Goal: Task Accomplishment & Management: Use online tool/utility

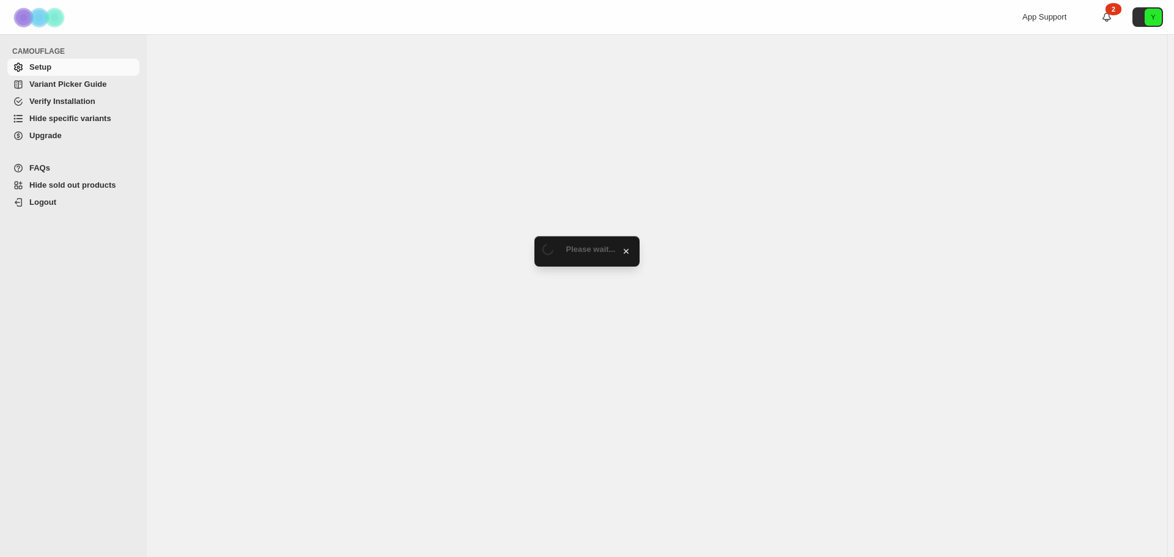
click at [82, 116] on span "Hide specific variants" at bounding box center [70, 118] width 82 height 9
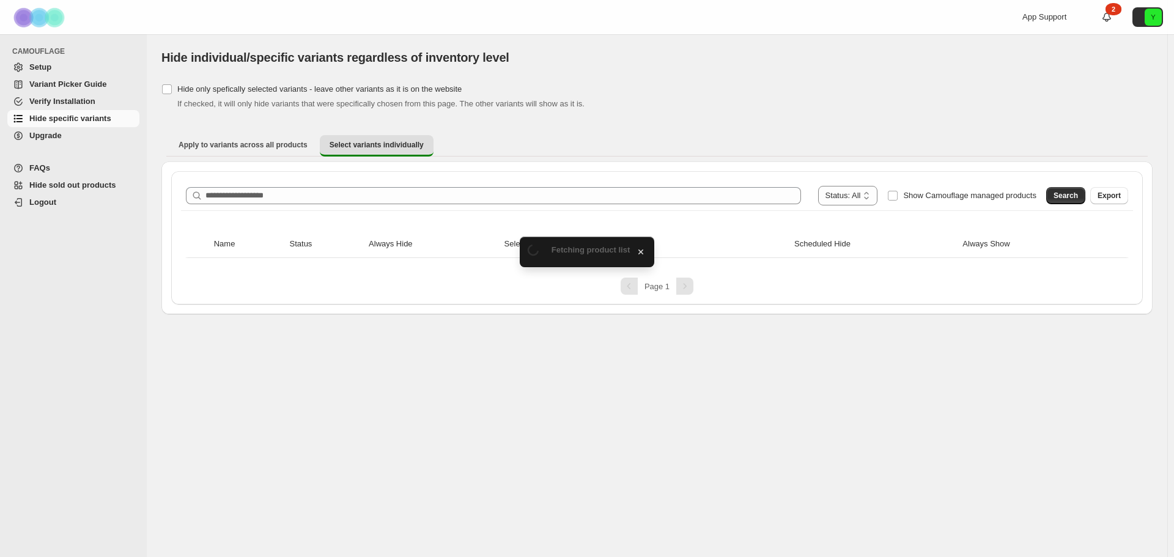
click at [292, 187] on div "**********" at bounding box center [657, 196] width 943 height 20
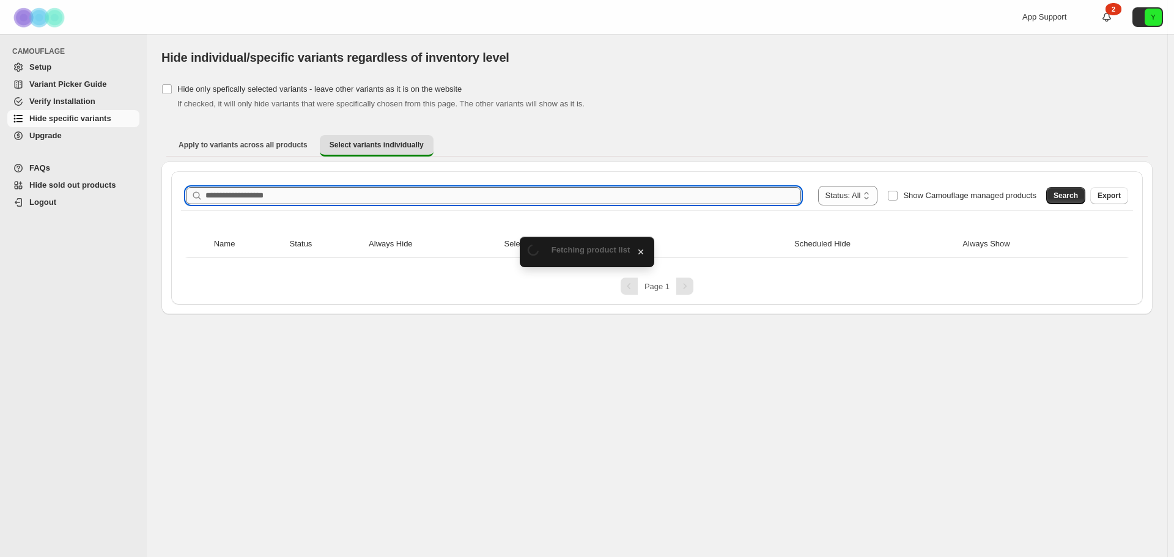
click at [292, 188] on input "Search product name" at bounding box center [504, 195] width 596 height 17
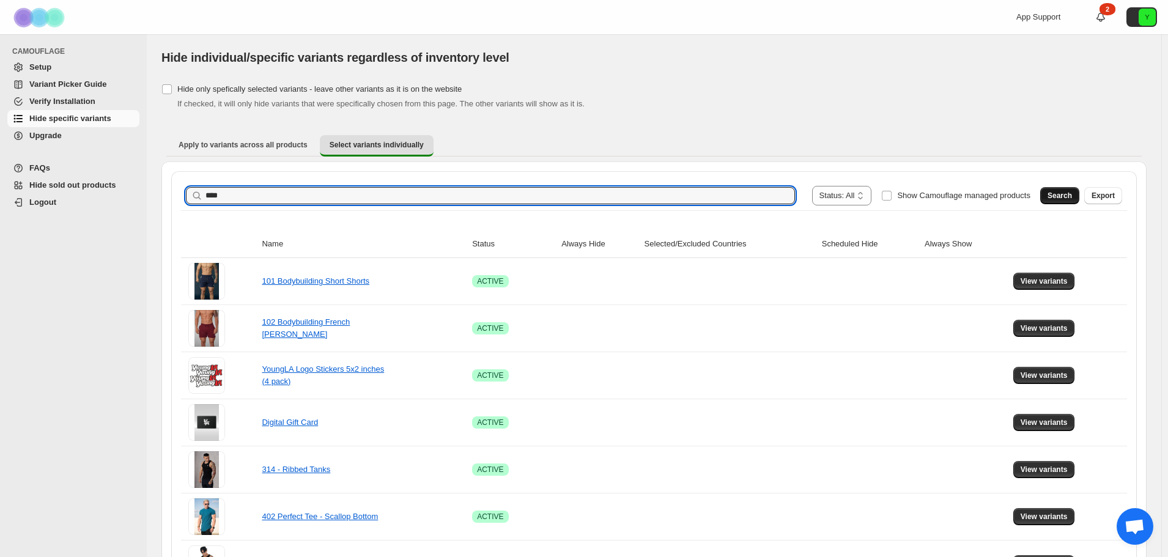
click at [1068, 195] on span "Search" at bounding box center [1060, 196] width 24 height 10
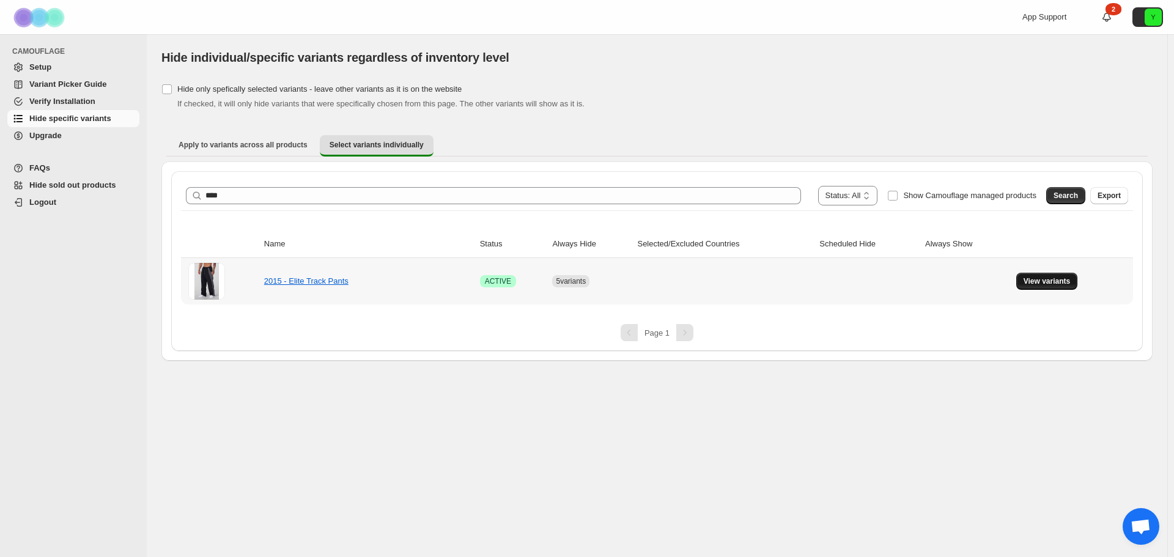
click at [1046, 283] on span "View variants" at bounding box center [1047, 281] width 47 height 10
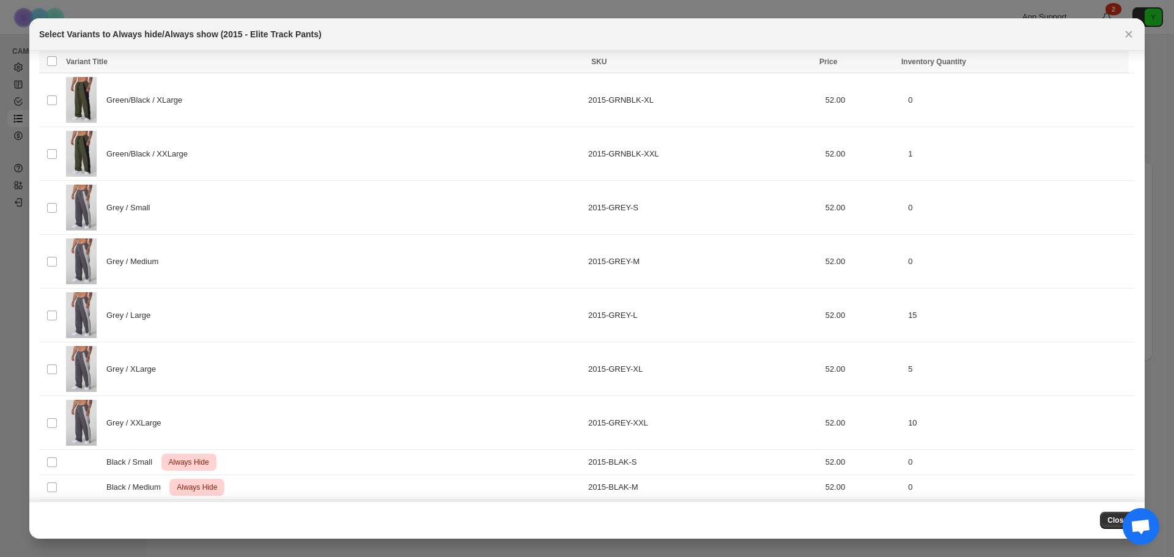
scroll to position [817, 0]
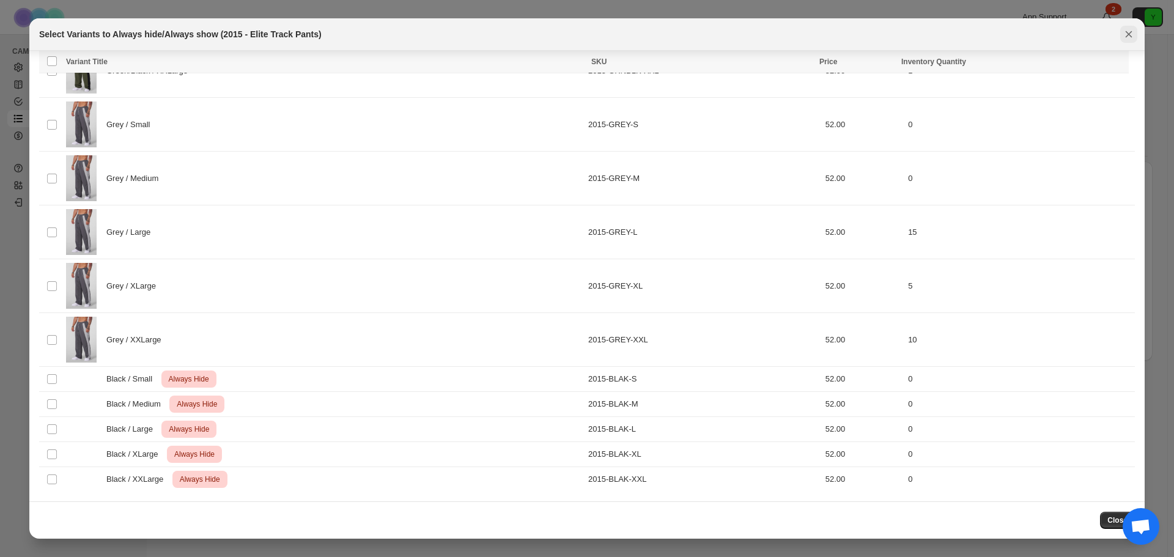
click at [1133, 37] on icon "Close" at bounding box center [1129, 34] width 12 height 12
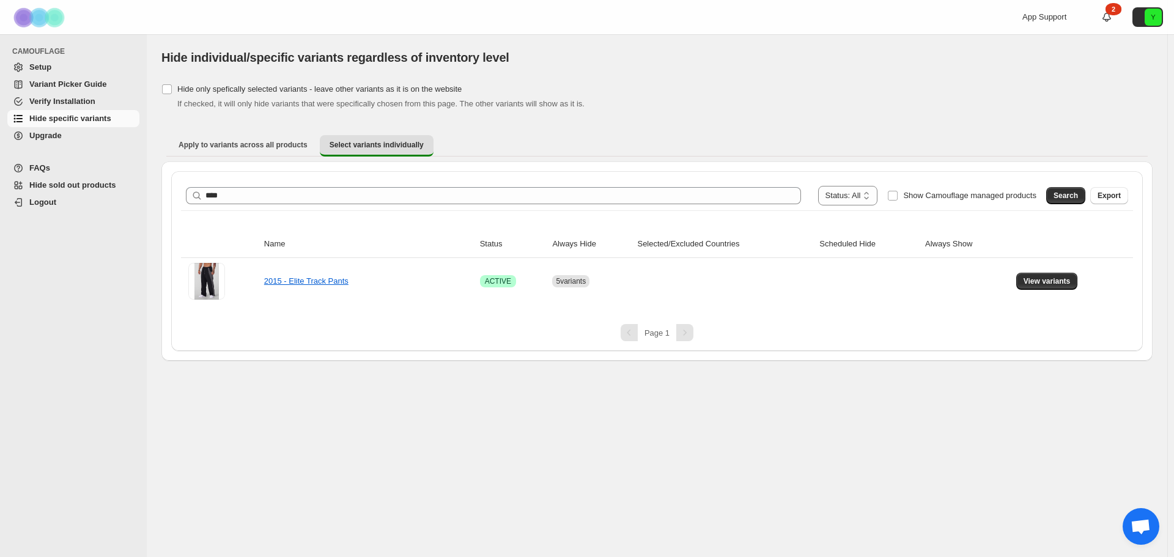
click at [48, 51] on span "CAMOUFLAGE" at bounding box center [76, 51] width 128 height 10
drag, startPoint x: 48, startPoint y: 51, endPoint x: 35, endPoint y: 49, distance: 13.7
click at [35, 49] on span "CAMOUFLAGE" at bounding box center [76, 51] width 128 height 10
copy span "CAMOUFLAGE"
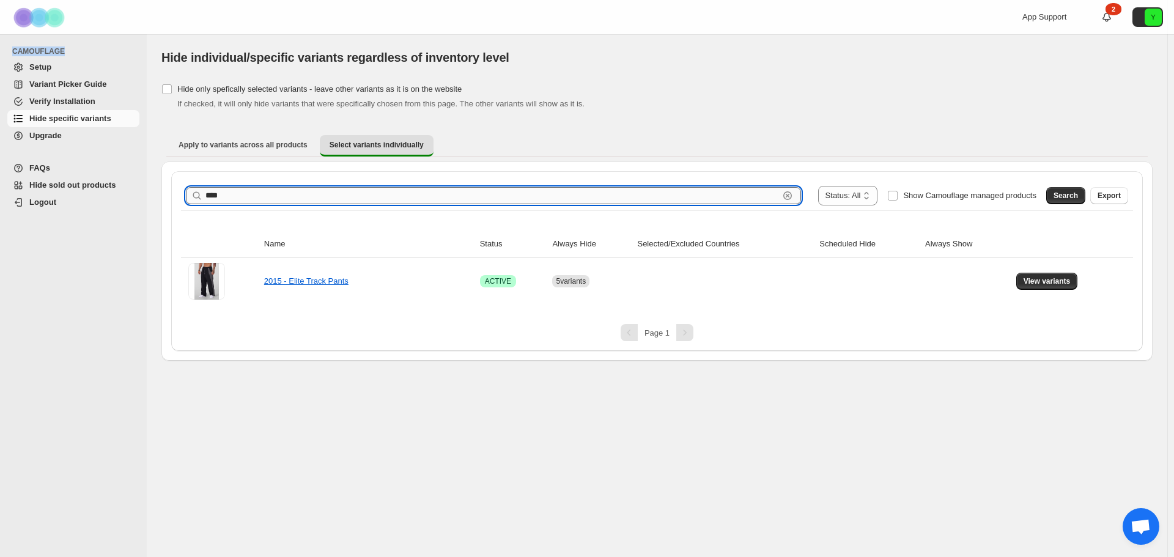
click at [235, 204] on input "****" at bounding box center [493, 195] width 574 height 17
type input "****"
click at [1071, 192] on span "Search" at bounding box center [1066, 196] width 24 height 10
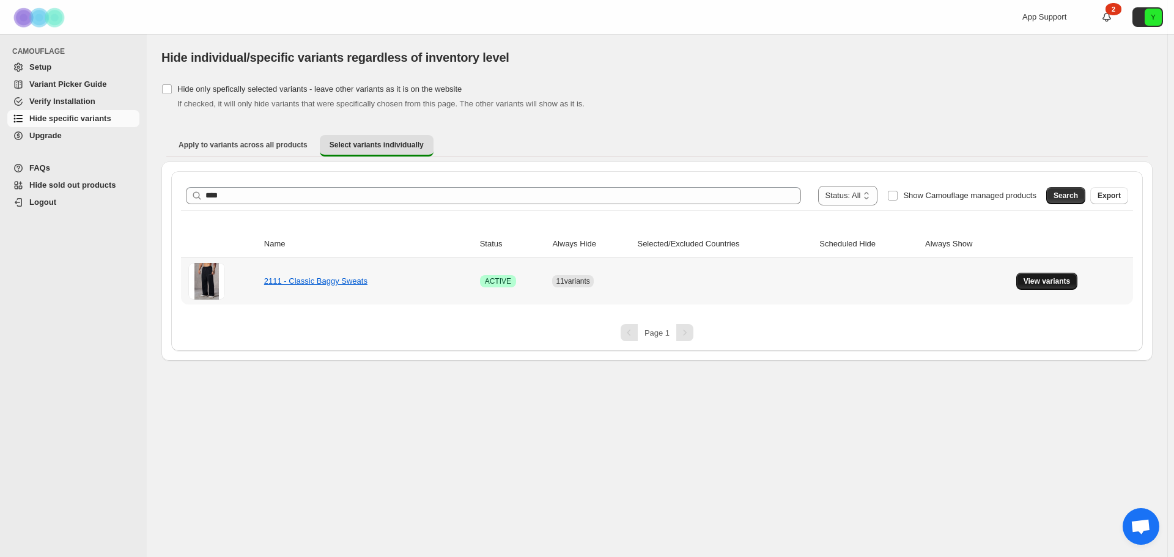
click at [1046, 284] on span "View variants" at bounding box center [1047, 281] width 47 height 10
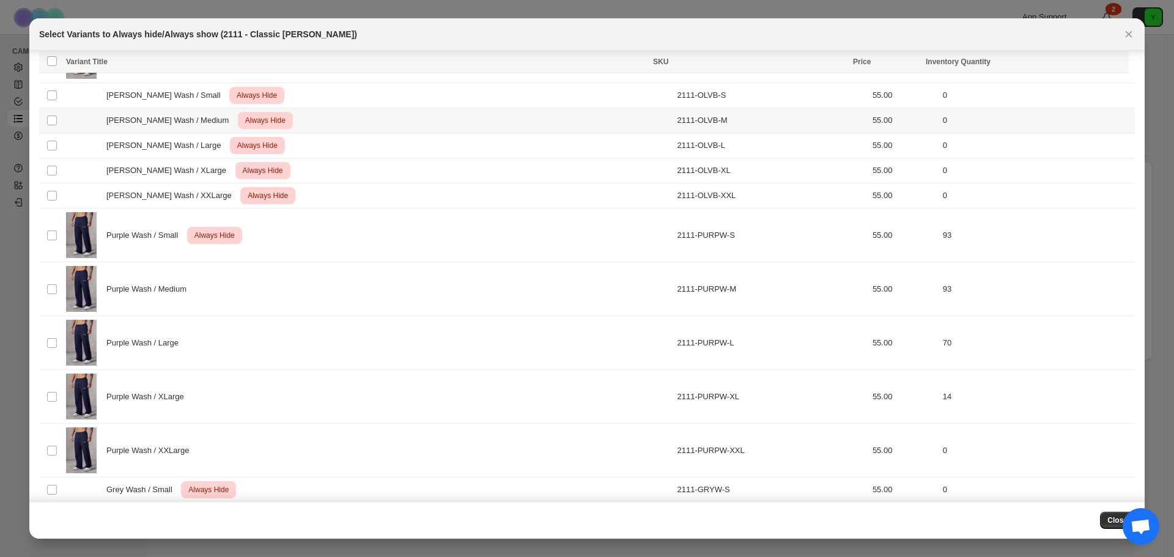
scroll to position [1162, 0]
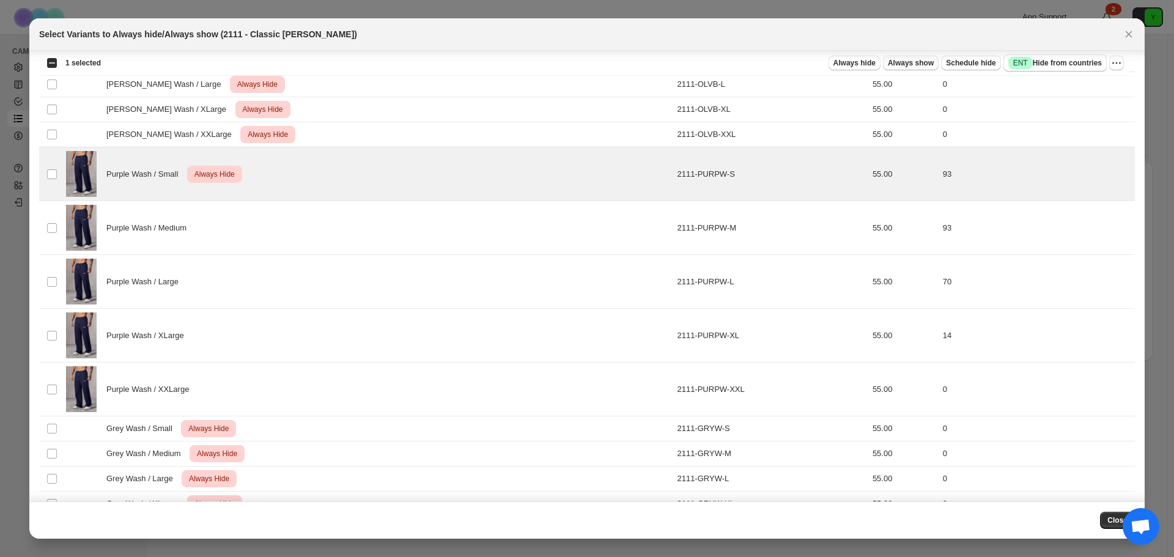
click at [922, 61] on span "Always show" at bounding box center [911, 63] width 46 height 10
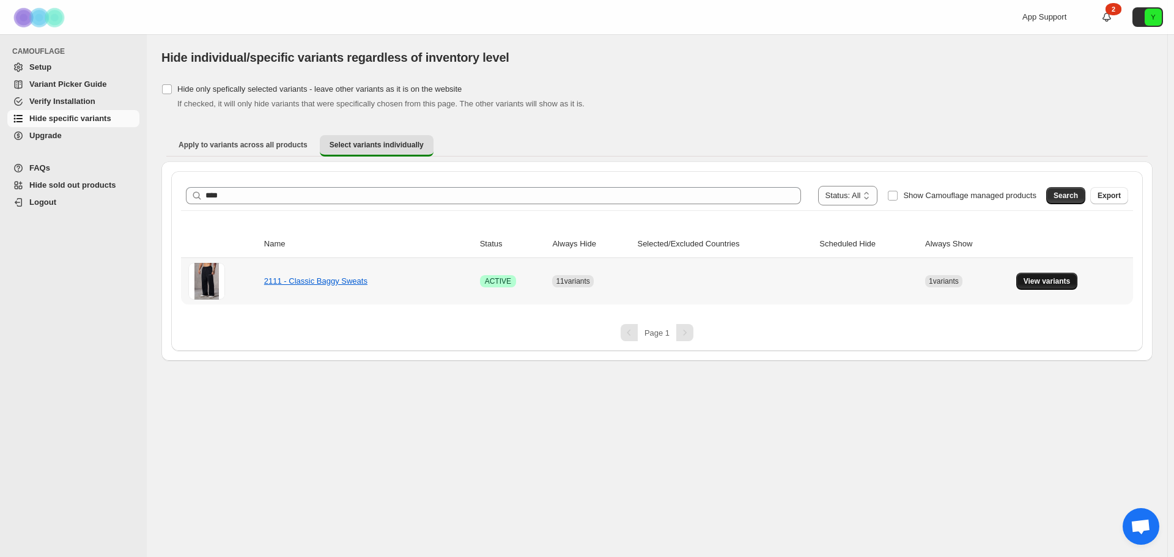
click at [1040, 280] on span "View variants" at bounding box center [1047, 281] width 47 height 10
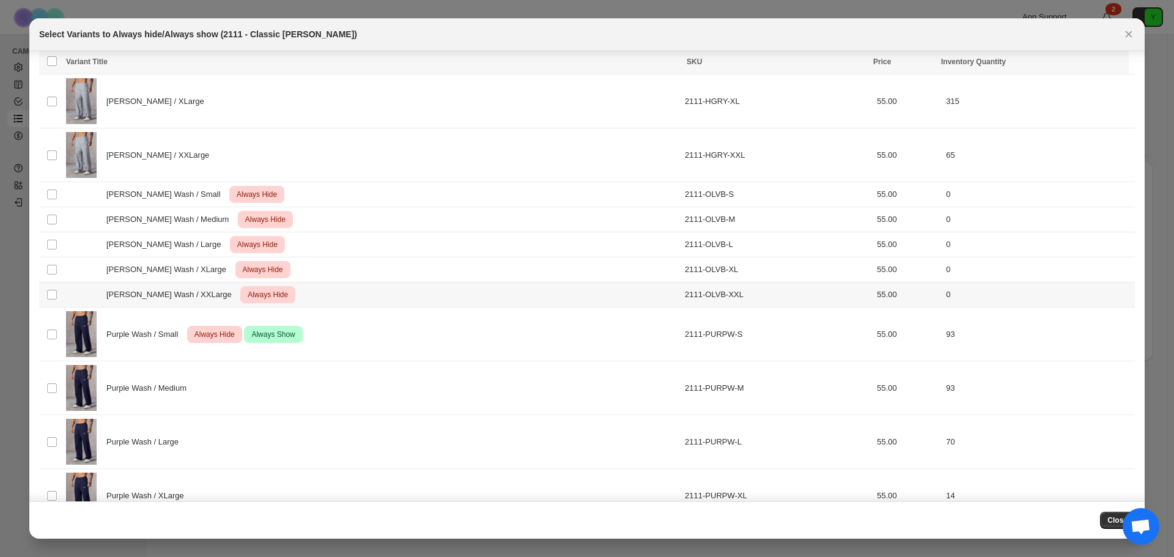
scroll to position [1062, 0]
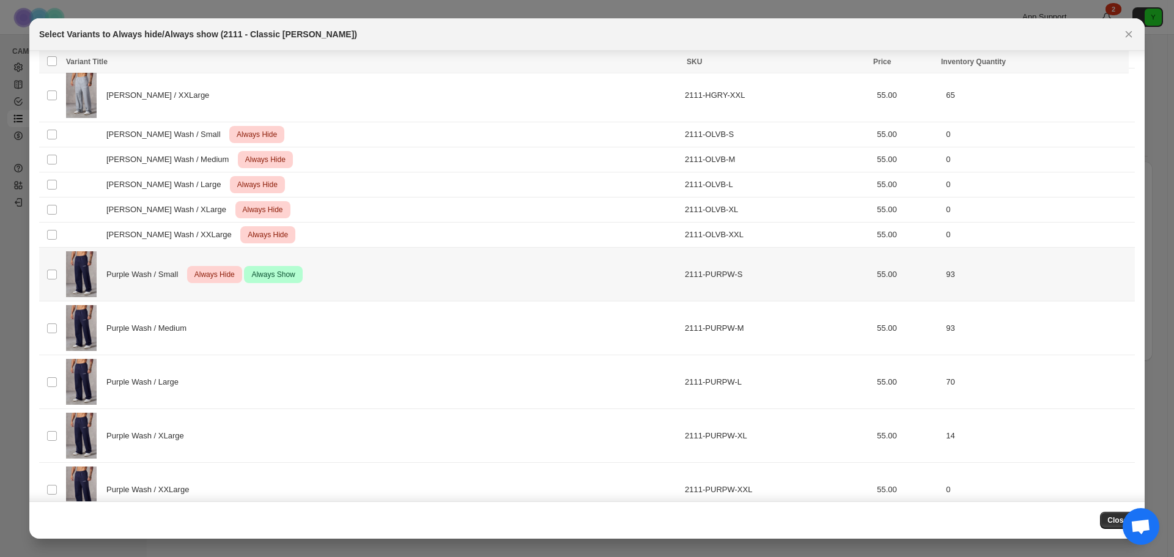
click at [218, 276] on span "Always Hide" at bounding box center [214, 274] width 45 height 15
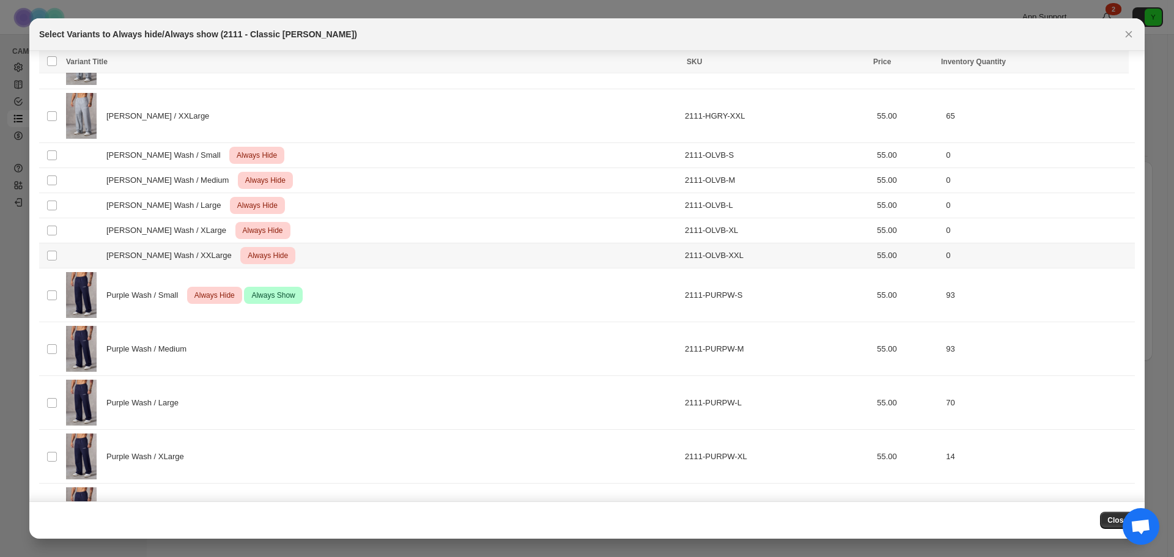
scroll to position [1150, 0]
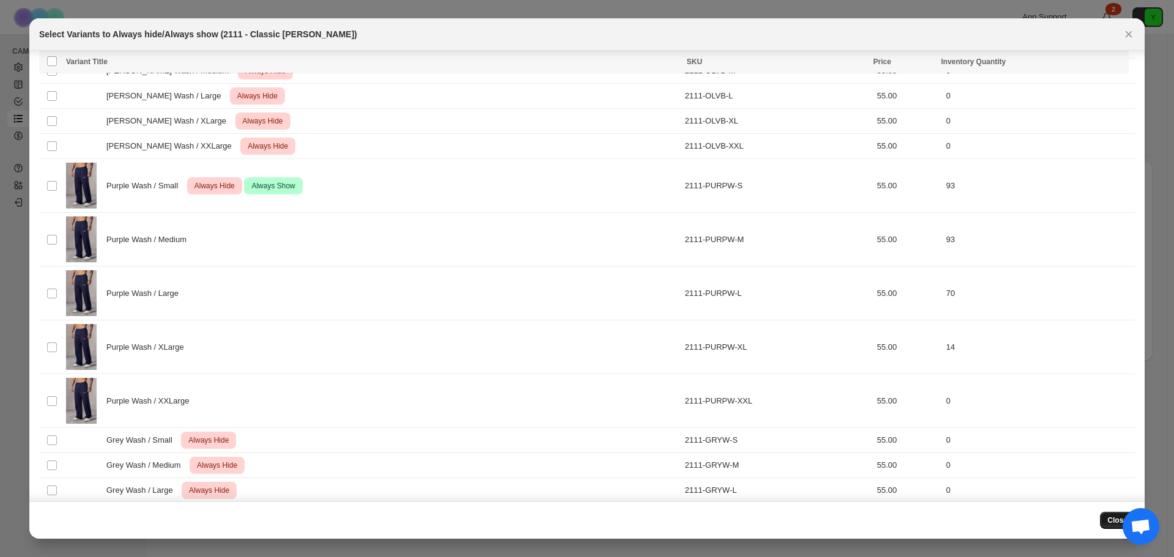
click at [1112, 520] on span "Close" at bounding box center [1118, 521] width 20 height 10
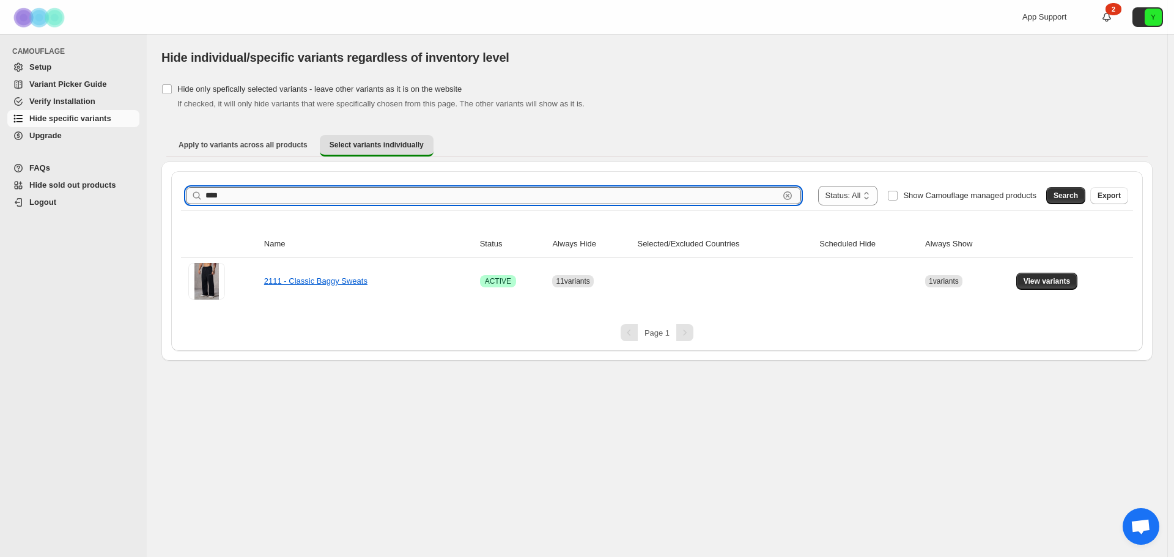
click at [371, 194] on input "****" at bounding box center [493, 195] width 574 height 17
click at [1072, 195] on span "Search" at bounding box center [1066, 196] width 24 height 10
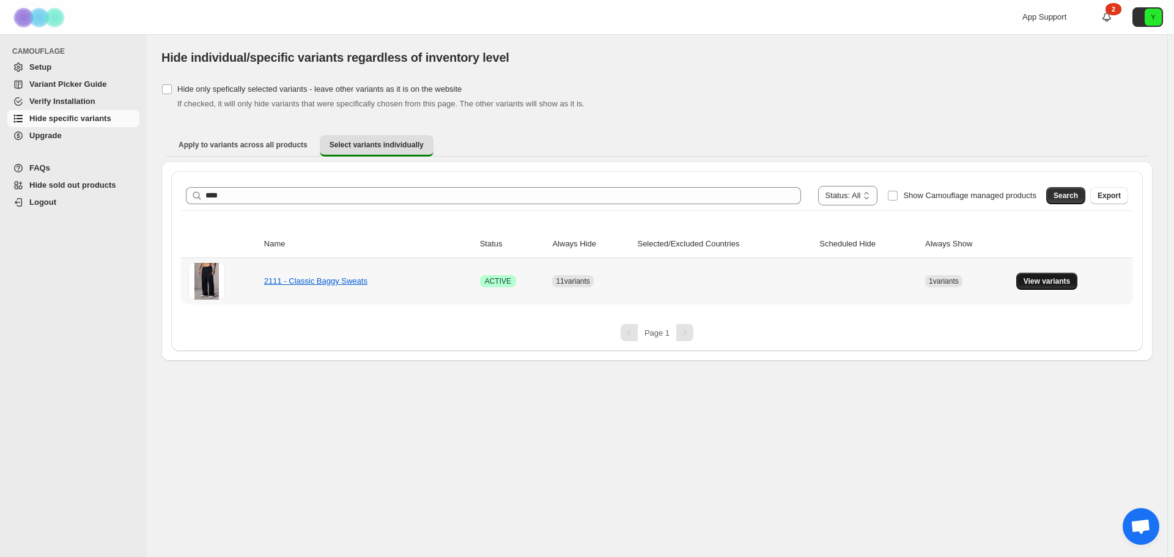
click at [1048, 287] on button "View variants" at bounding box center [1048, 281] width 62 height 17
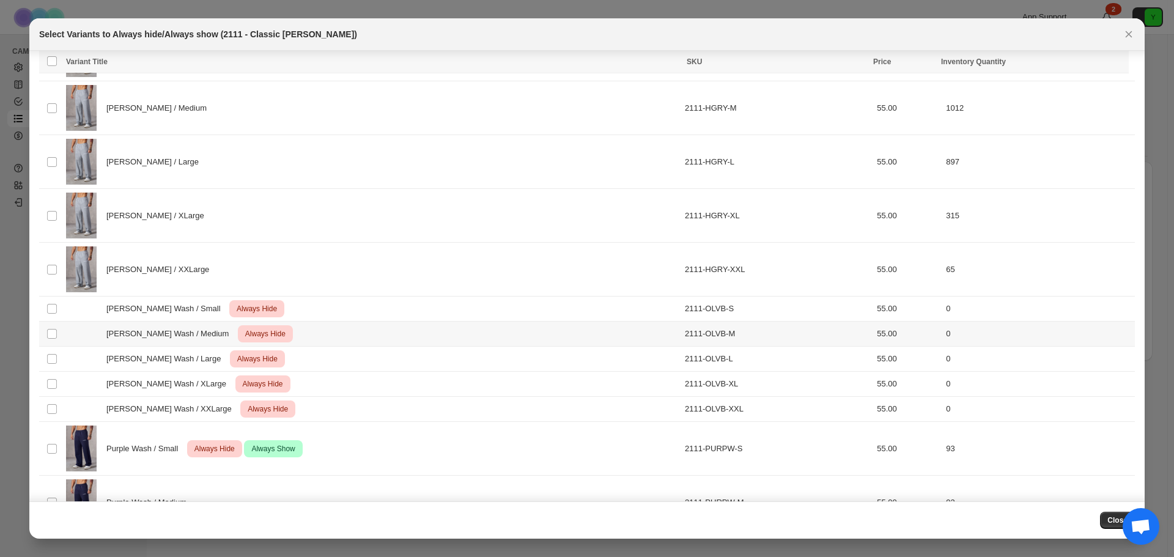
scroll to position [917, 0]
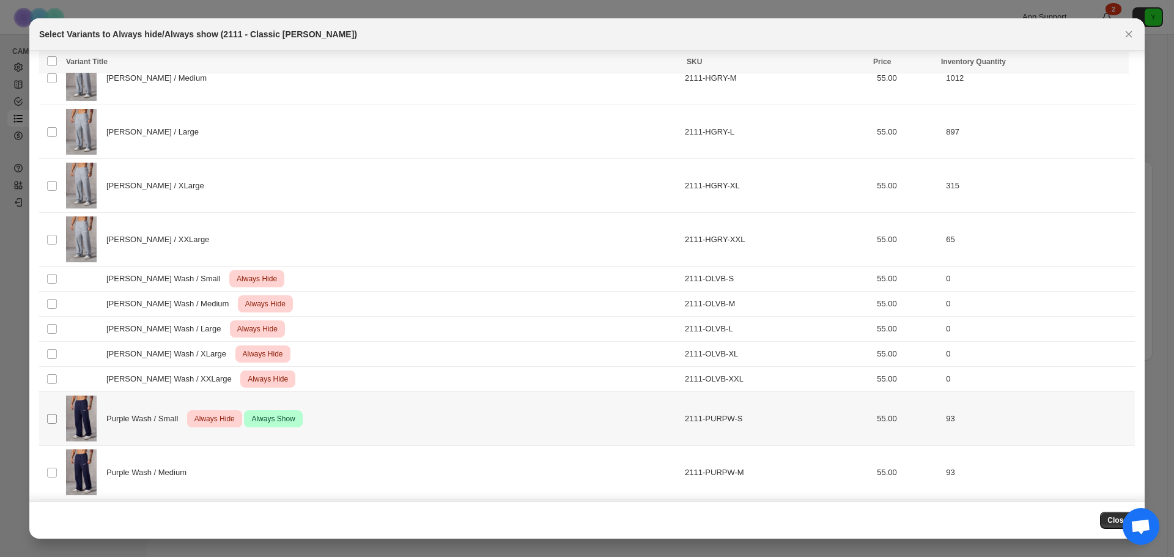
click at [46, 418] on span ":r4o:" at bounding box center [51, 418] width 11 height 11
click at [1119, 65] on icon "More actions" at bounding box center [1117, 63] width 12 height 12
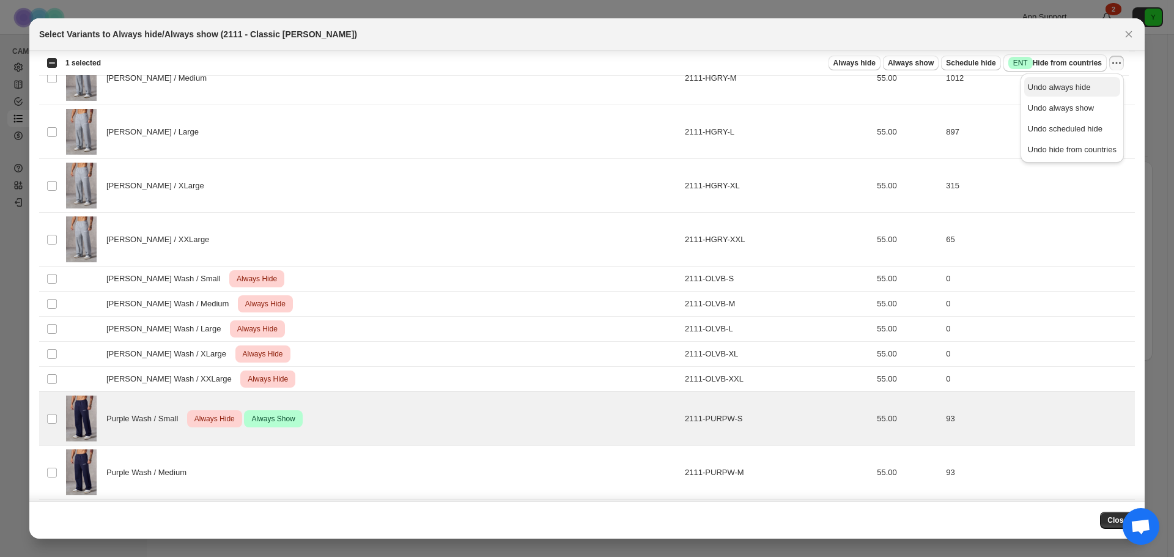
click at [1078, 90] on span "Undo always hide" at bounding box center [1059, 87] width 63 height 9
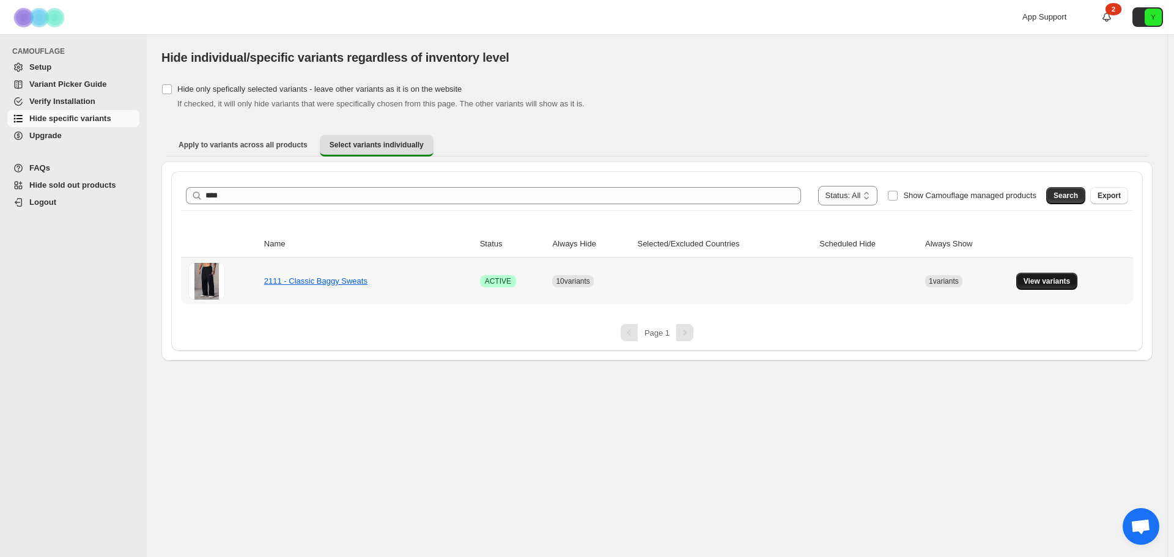
click at [1043, 278] on span "View variants" at bounding box center [1047, 281] width 47 height 10
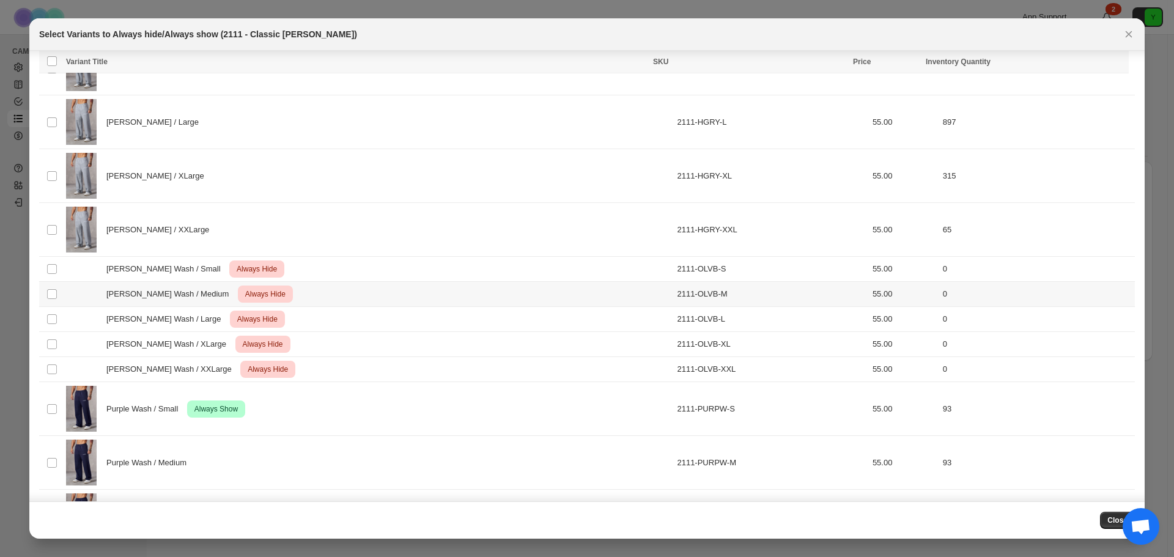
scroll to position [979, 0]
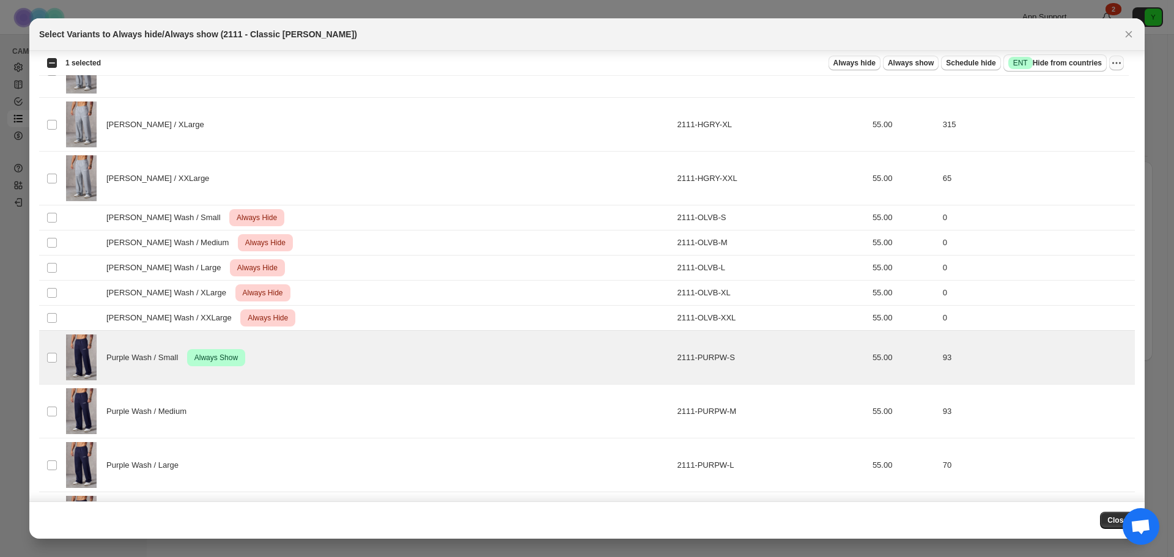
click at [1119, 69] on button "More actions" at bounding box center [1116, 63] width 15 height 15
click at [1086, 109] on span "Undo always show" at bounding box center [1061, 107] width 66 height 9
